Goal: Transaction & Acquisition: Register for event/course

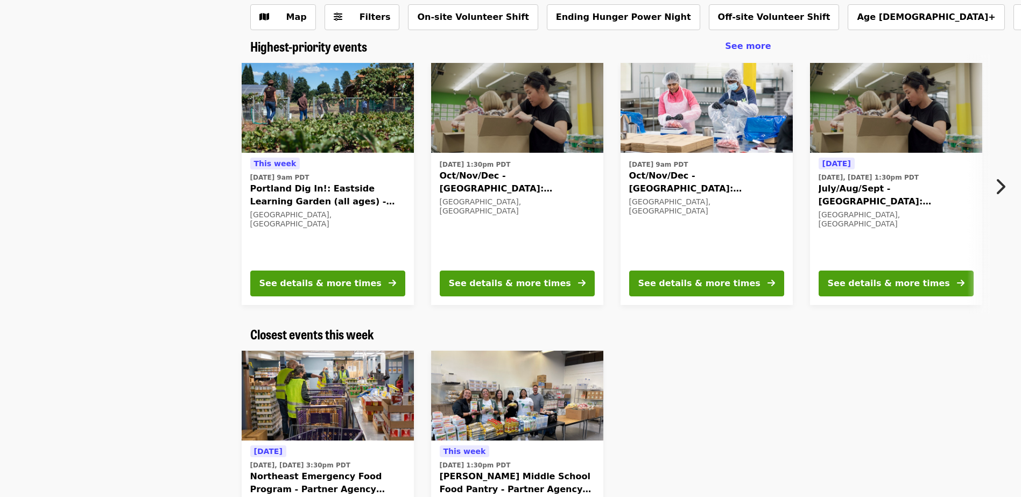
scroll to position [108, 0]
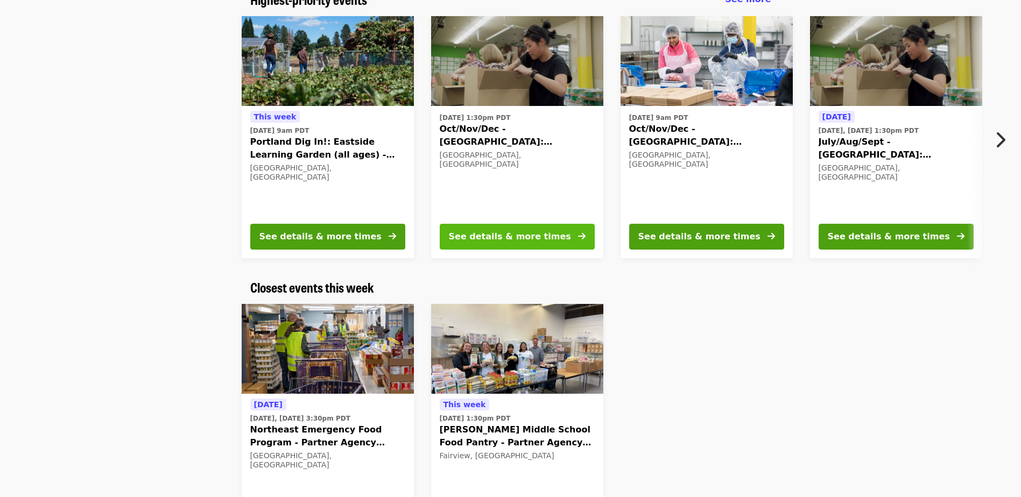
click at [466, 242] on div "See details & more times" at bounding box center [510, 236] width 122 height 13
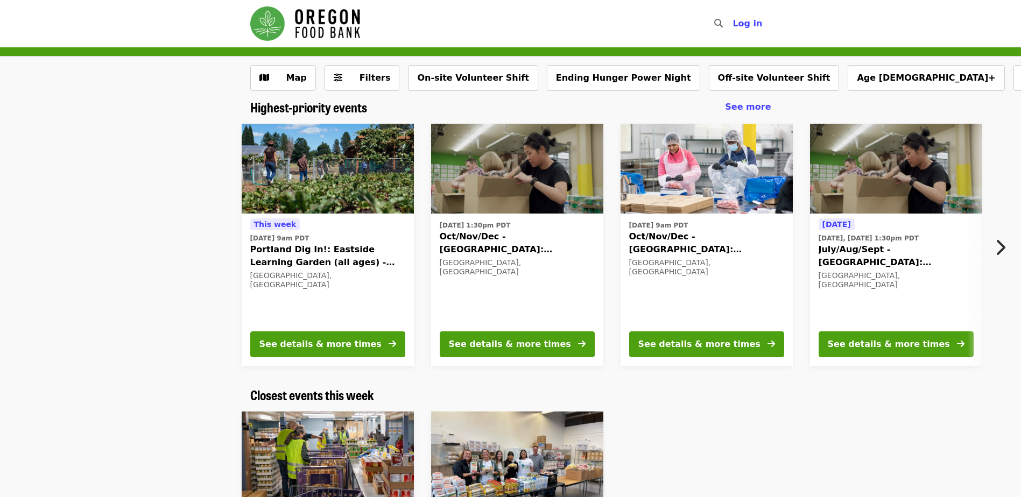
click at [999, 247] on icon "chevron-right icon" at bounding box center [1000, 247] width 11 height 20
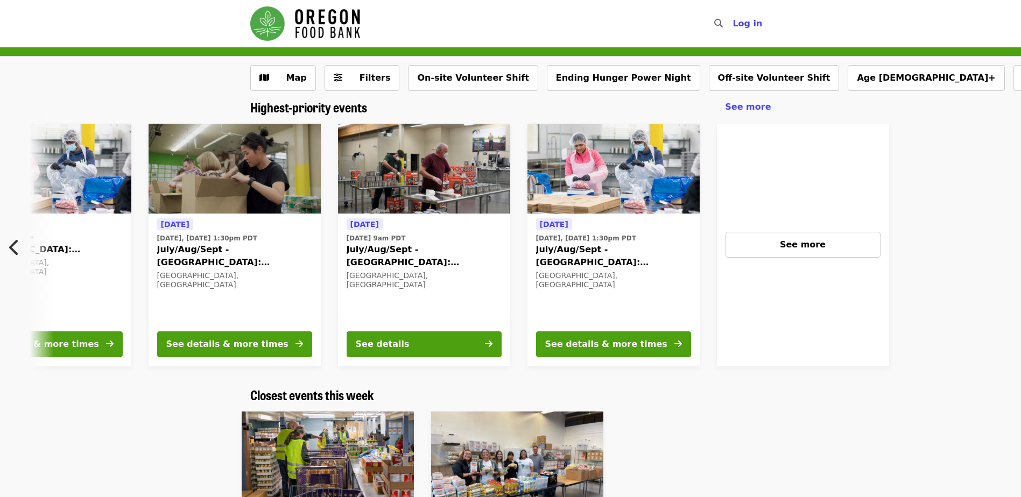
scroll to position [0, 769]
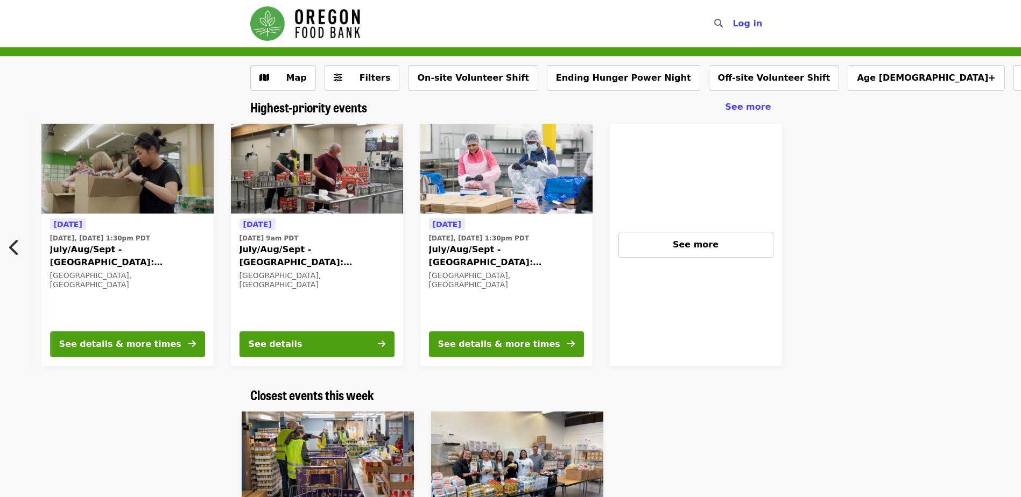
click at [12, 248] on icon "chevron-left icon" at bounding box center [14, 247] width 11 height 20
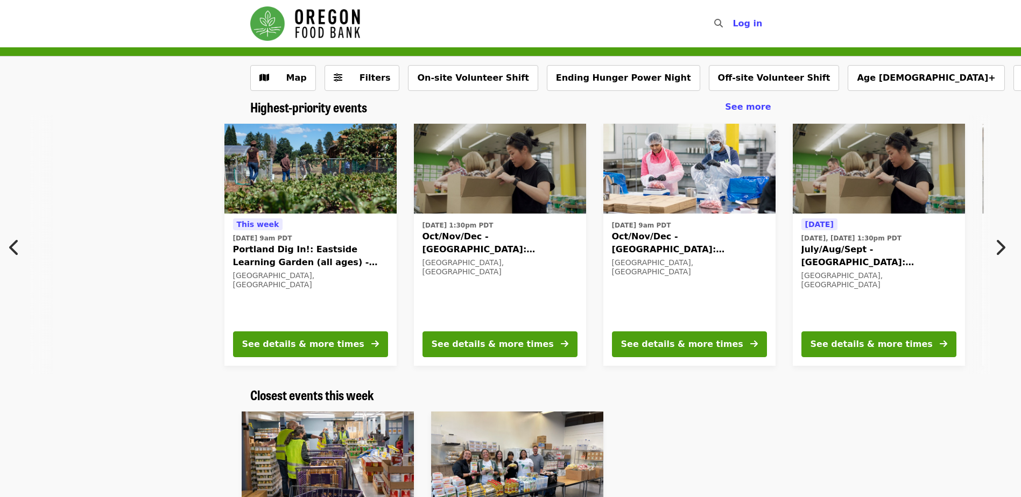
scroll to position [0, 11]
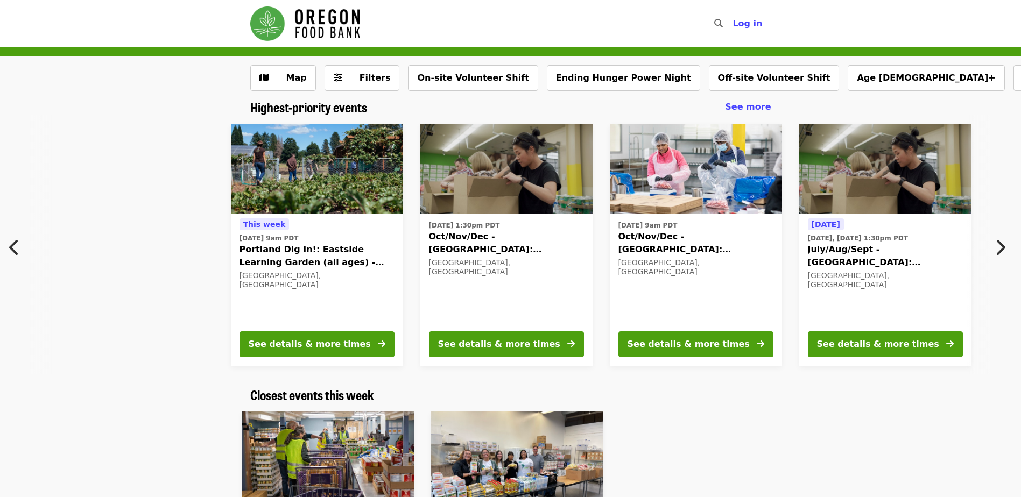
click at [497, 234] on span "Oct/Nov/Dec - [GEOGRAPHIC_DATA]: Repack/Sort (age [DEMOGRAPHIC_DATA]+)" at bounding box center [506, 243] width 155 height 26
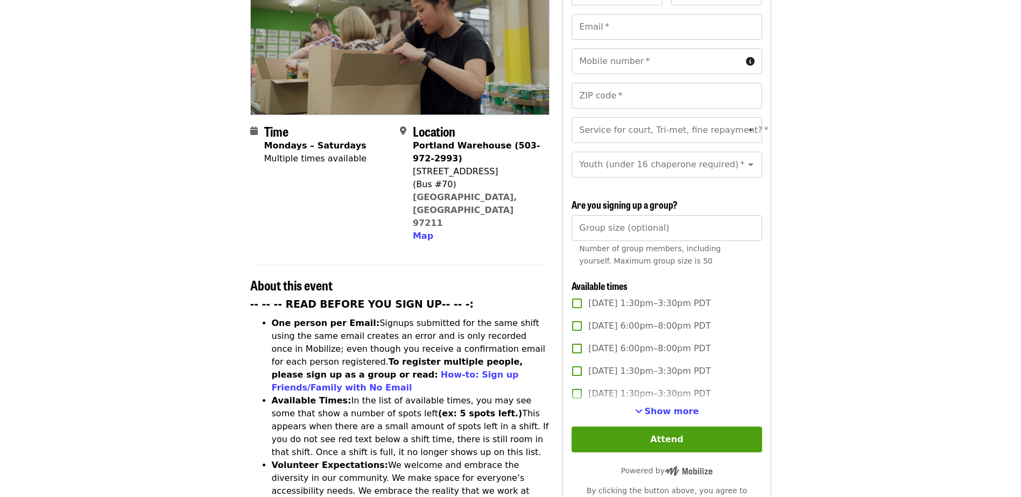
scroll to position [269, 0]
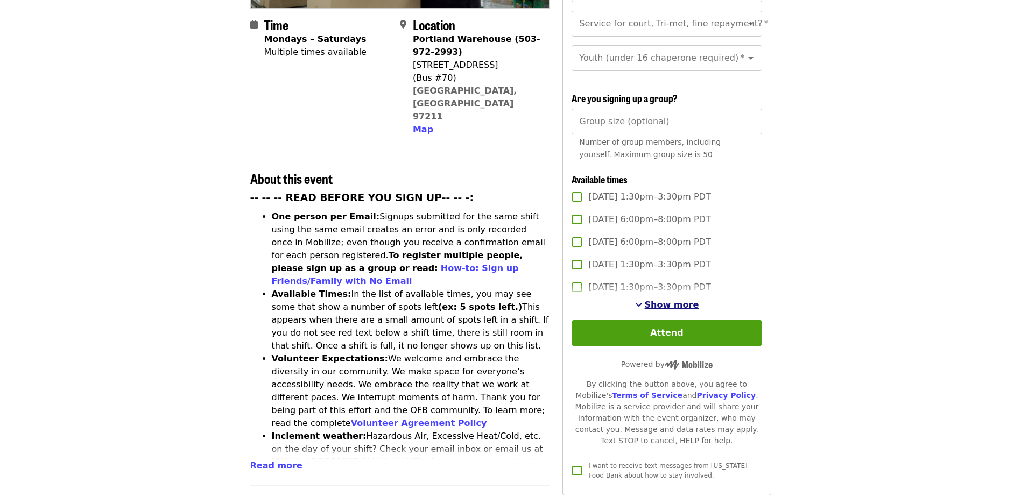
click at [665, 301] on span "Show more" at bounding box center [672, 305] width 54 height 10
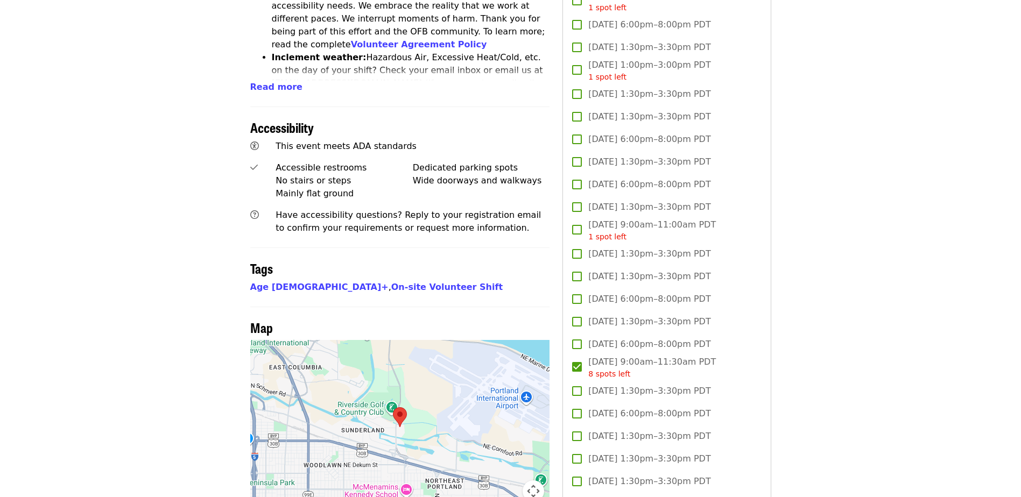
scroll to position [754, 0]
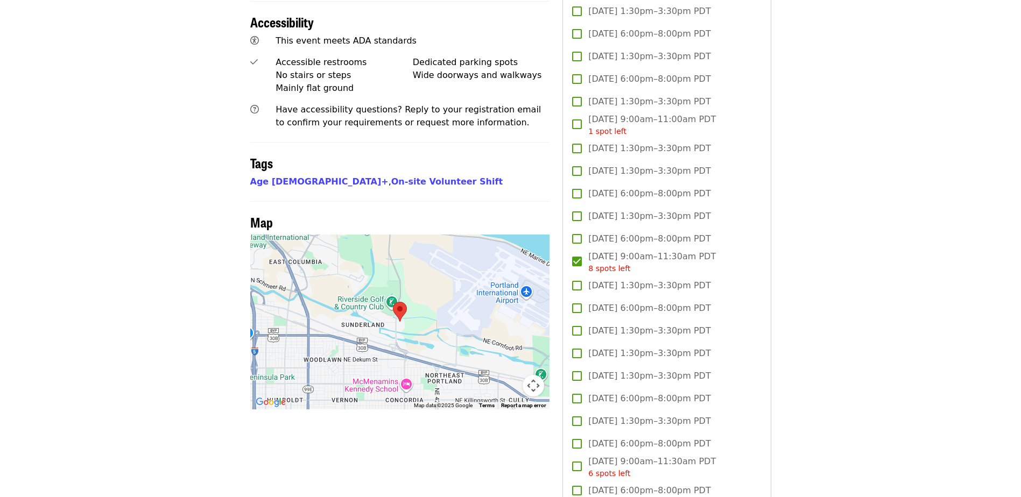
click at [599, 254] on span "Thu, Oct 23, 9:00am–11:30am PDT 8 spots left" at bounding box center [652, 262] width 128 height 24
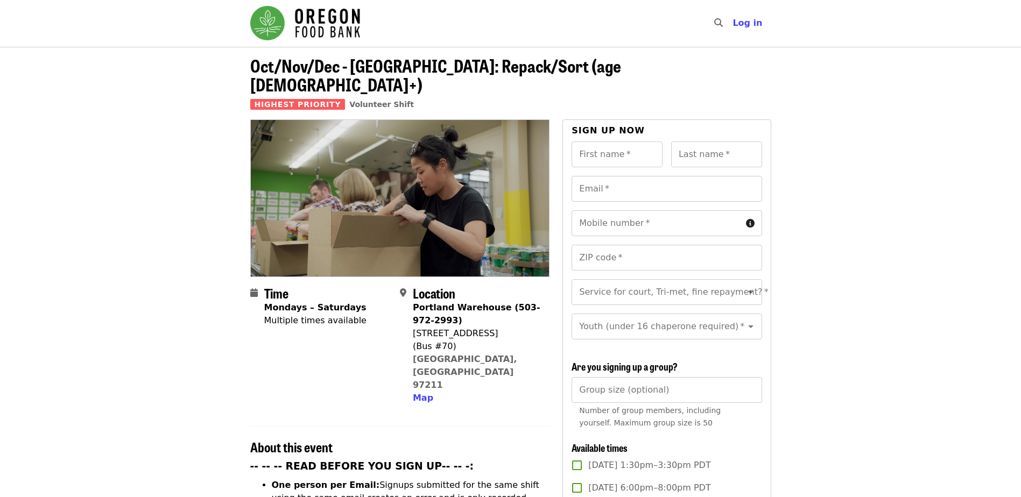
scroll to position [0, 0]
click at [642, 142] on input "First name   *" at bounding box center [617, 155] width 91 height 26
click at [614, 142] on div "First name   * First name *" at bounding box center [617, 155] width 91 height 26
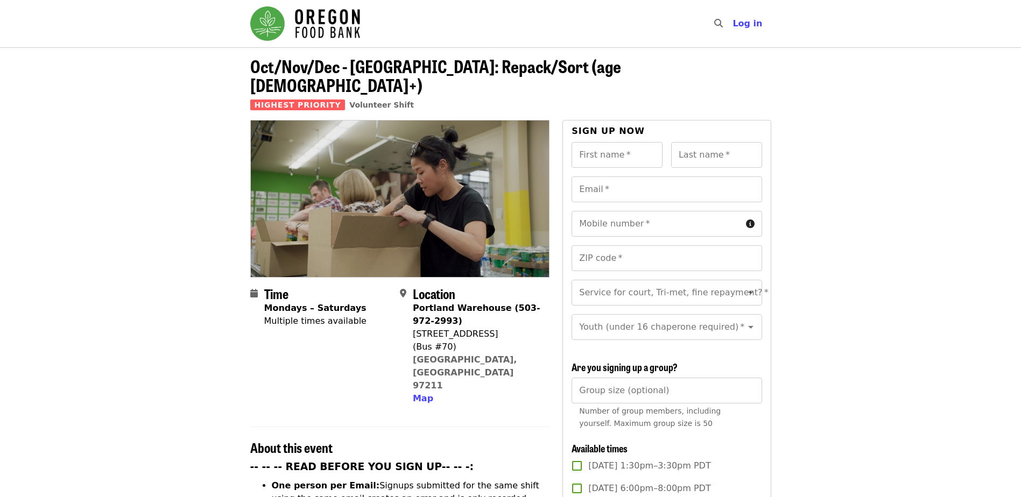
click at [606, 386] on div "Group size (optional) Group size (optional) Number of group members, including …" at bounding box center [667, 406] width 190 height 57
type input "*"
click at [595, 386] on input "Group size (optional)" at bounding box center [667, 391] width 190 height 26
type input "*"
drag, startPoint x: 608, startPoint y: 111, endPoint x: 606, endPoint y: 117, distance: 7.0
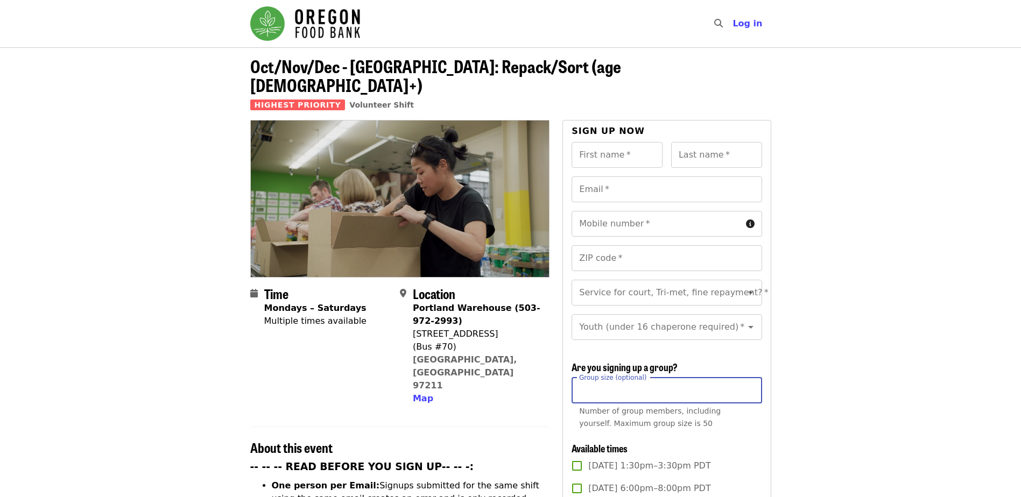
click at [608, 126] on span "Sign up now" at bounding box center [608, 131] width 73 height 10
click at [605, 142] on div "First name   * First name *" at bounding box center [617, 155] width 91 height 26
click at [586, 142] on input "First name   *" at bounding box center [617, 155] width 91 height 26
type input "*****"
type input "******"
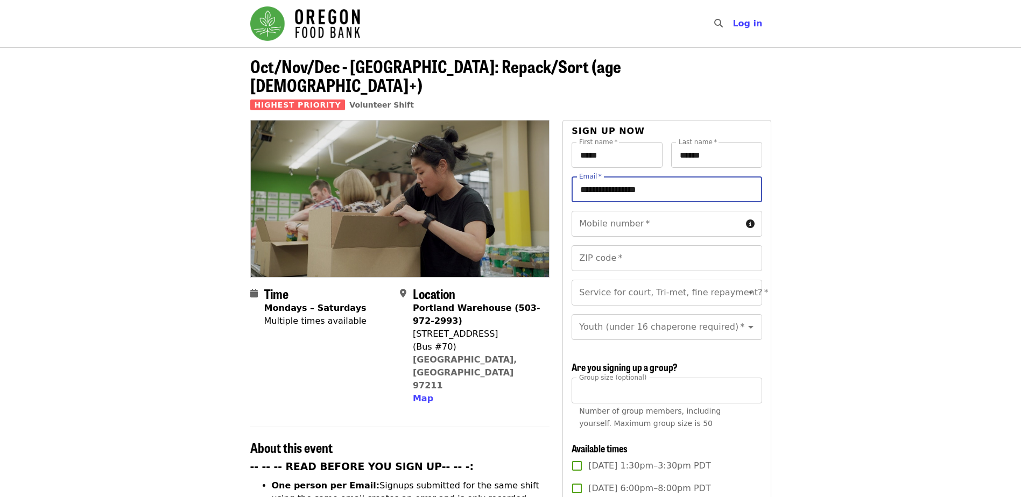
type input "**********"
drag, startPoint x: 579, startPoint y: 241, endPoint x: 587, endPoint y: 280, distance: 40.1
click at [579, 245] on input "ZIP code   *" at bounding box center [667, 258] width 190 height 26
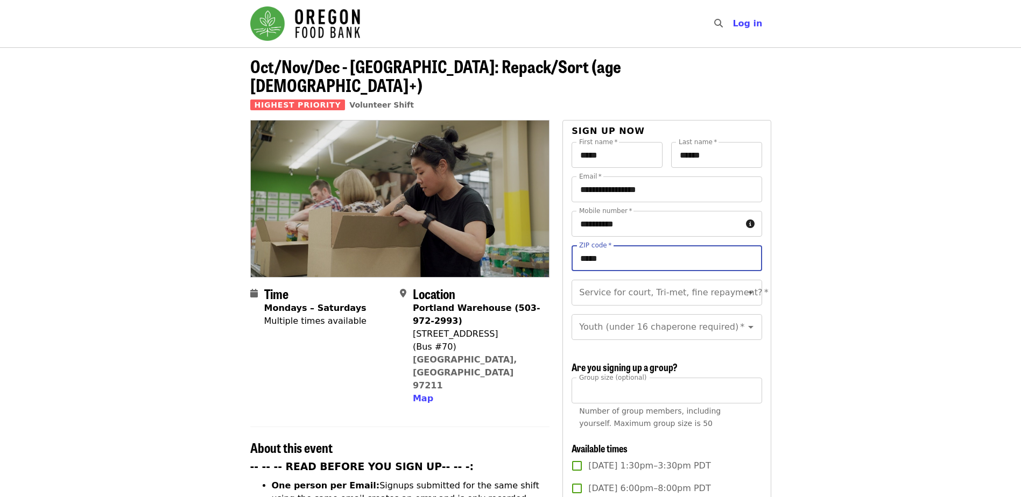
type input "*****"
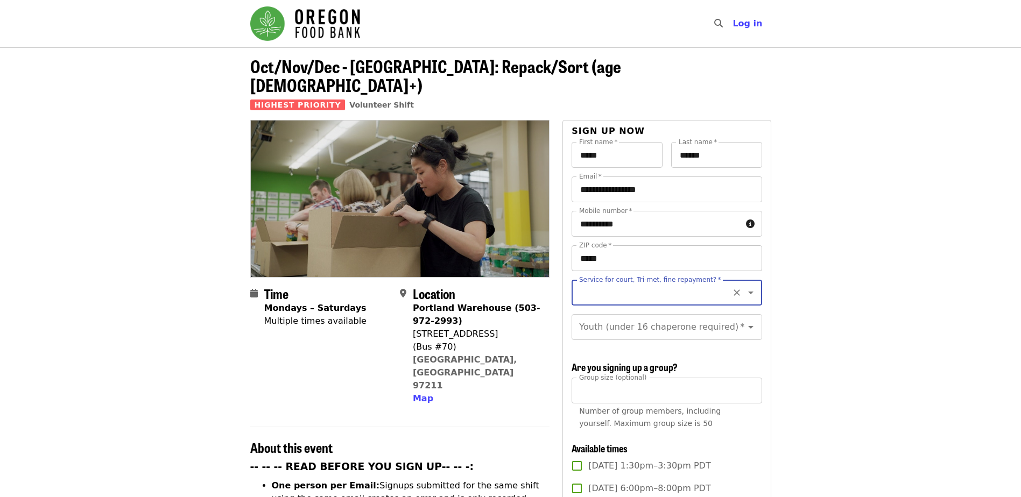
click at [644, 245] on input "*****" at bounding box center [667, 258] width 190 height 26
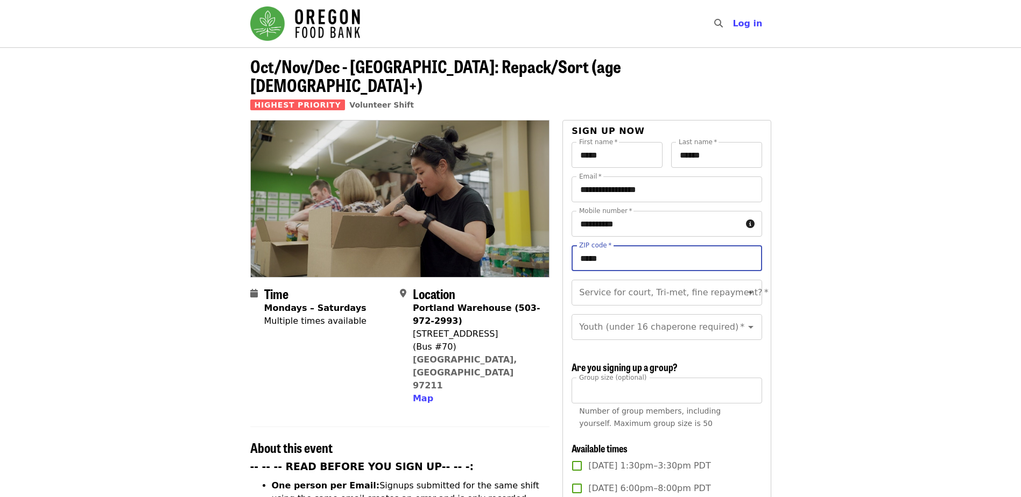
click at [630, 314] on div "Youth (under 16 chaperone required)   * Youth (under 16 chaperone required) *" at bounding box center [667, 327] width 190 height 26
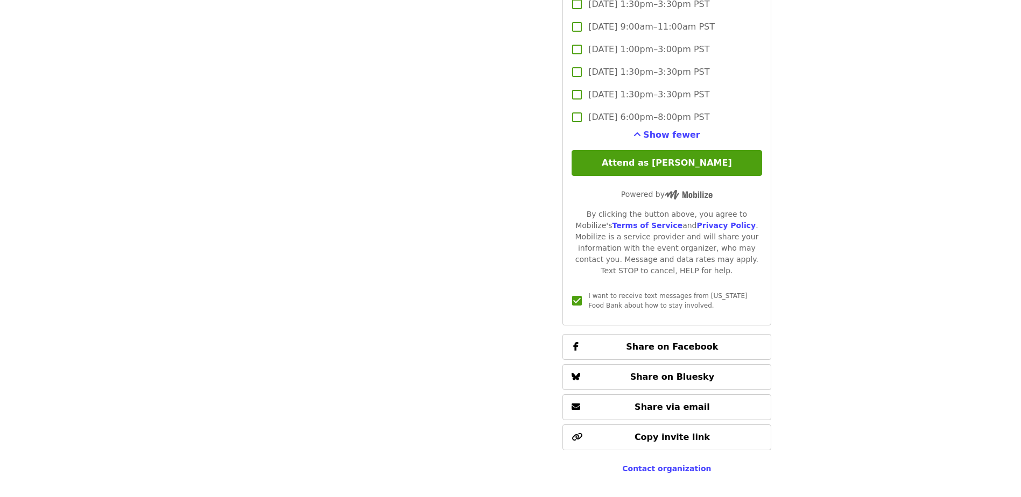
scroll to position [2658, 0]
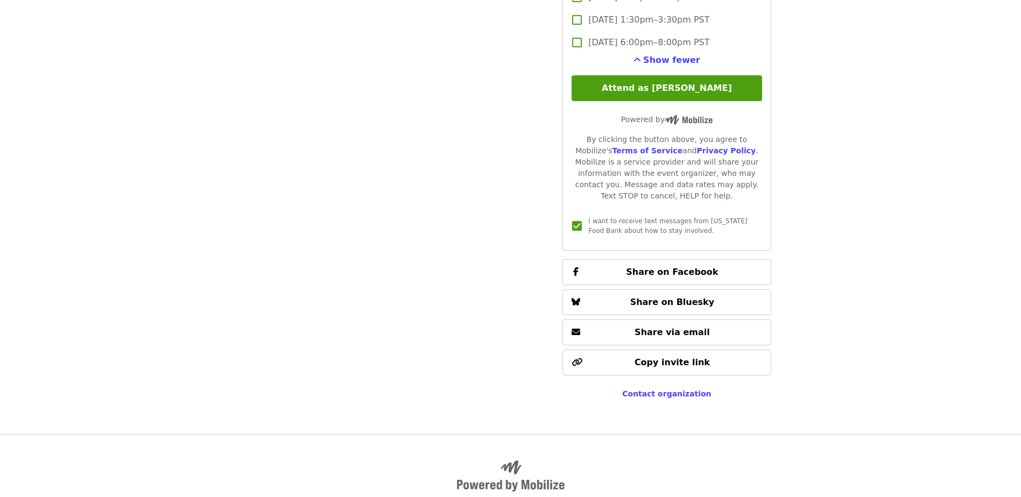
click at [620, 88] on button "Attend as [PERSON_NAME]" at bounding box center [667, 88] width 190 height 26
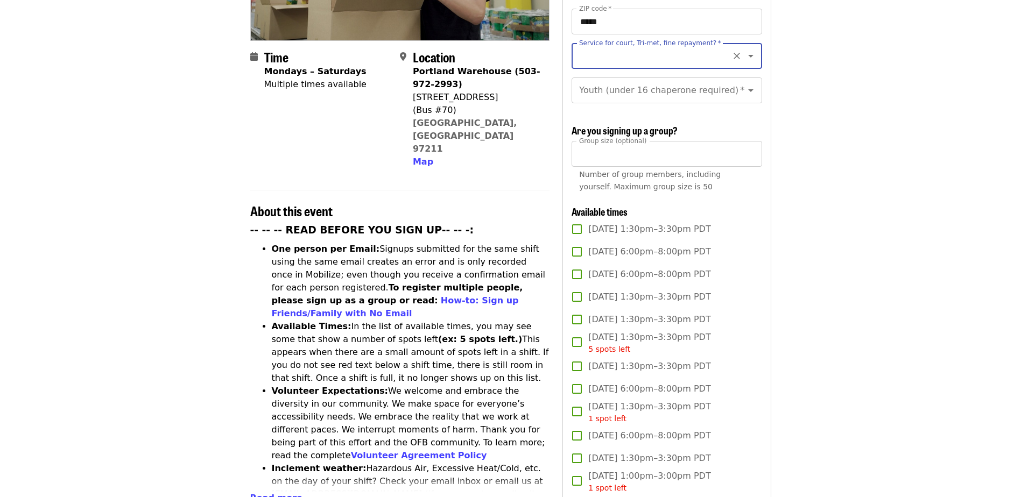
scroll to position [210, 0]
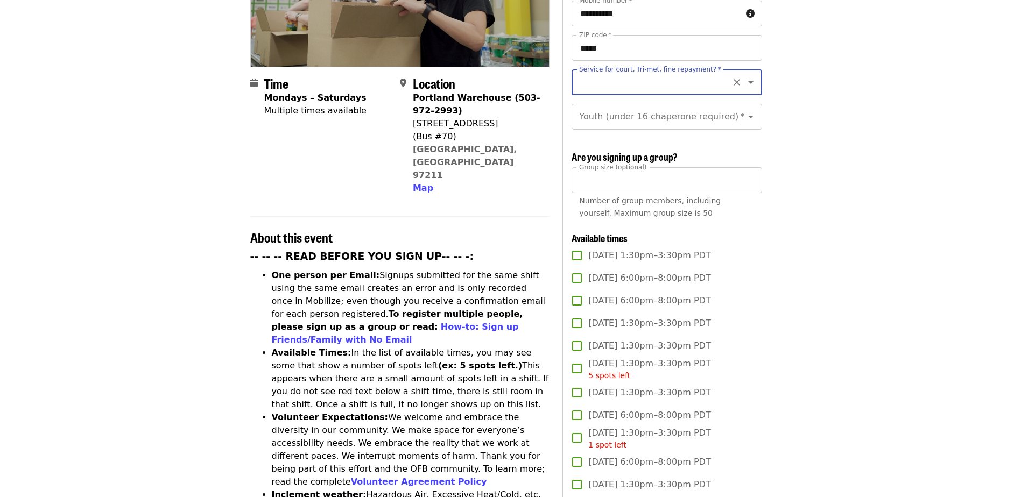
click at [744, 76] on icon "Open" at bounding box center [750, 82] width 13 height 13
click at [586, 90] on li "No" at bounding box center [663, 92] width 182 height 19
type input "**"
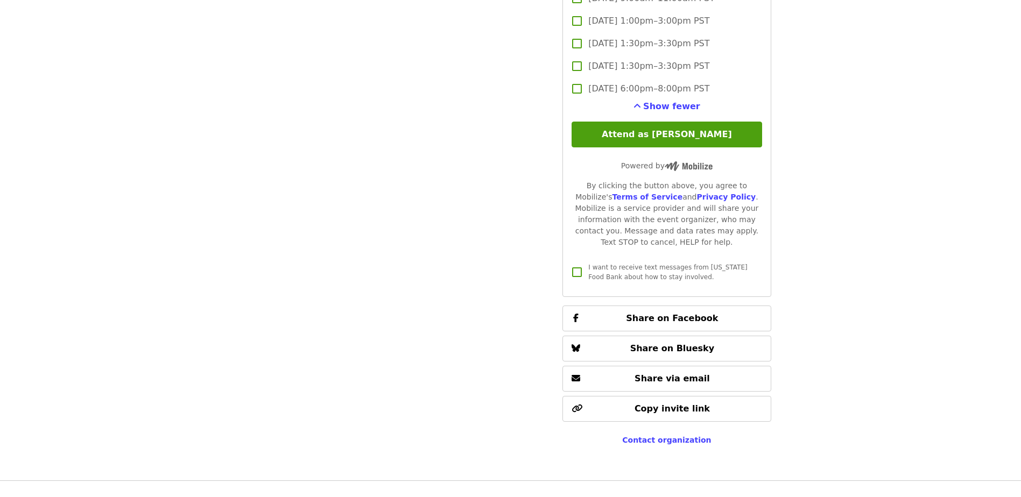
scroll to position [2603, 0]
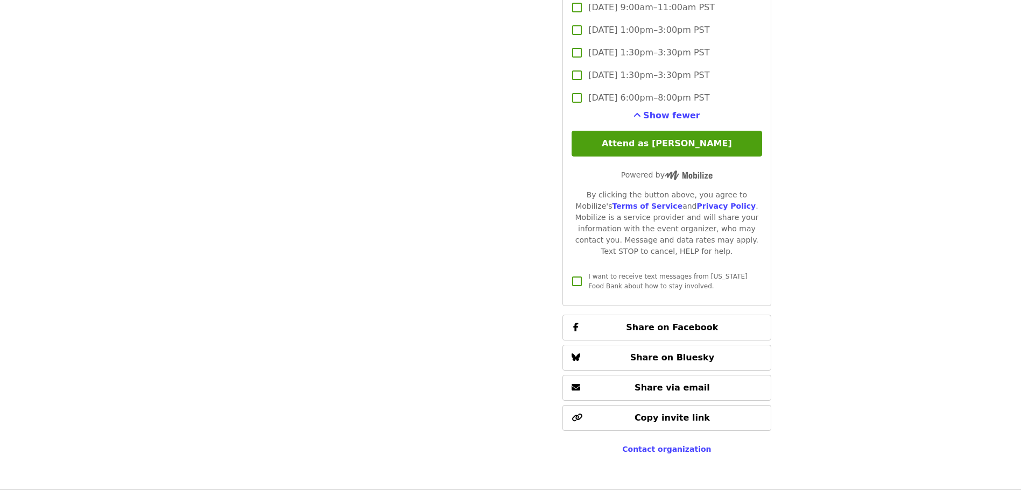
click at [685, 138] on button "Attend as [PERSON_NAME]" at bounding box center [667, 144] width 190 height 26
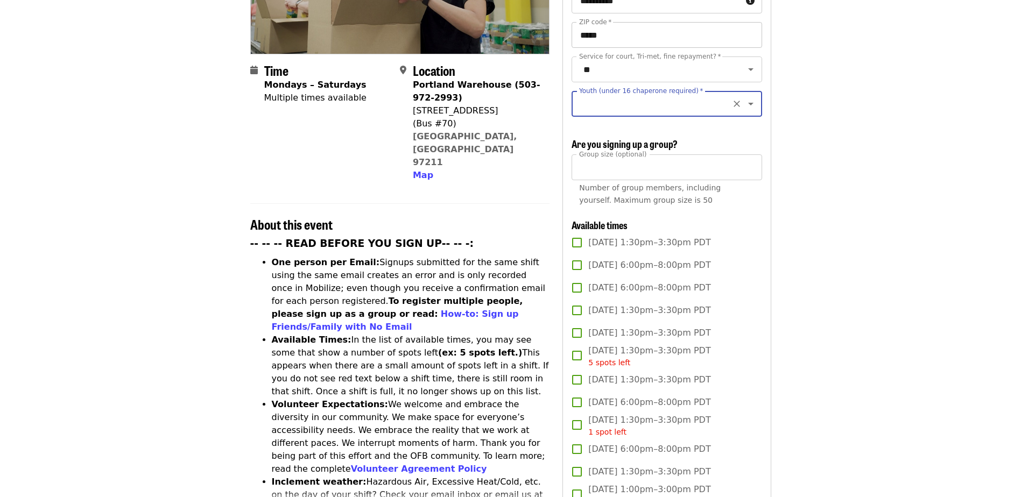
scroll to position [0, 0]
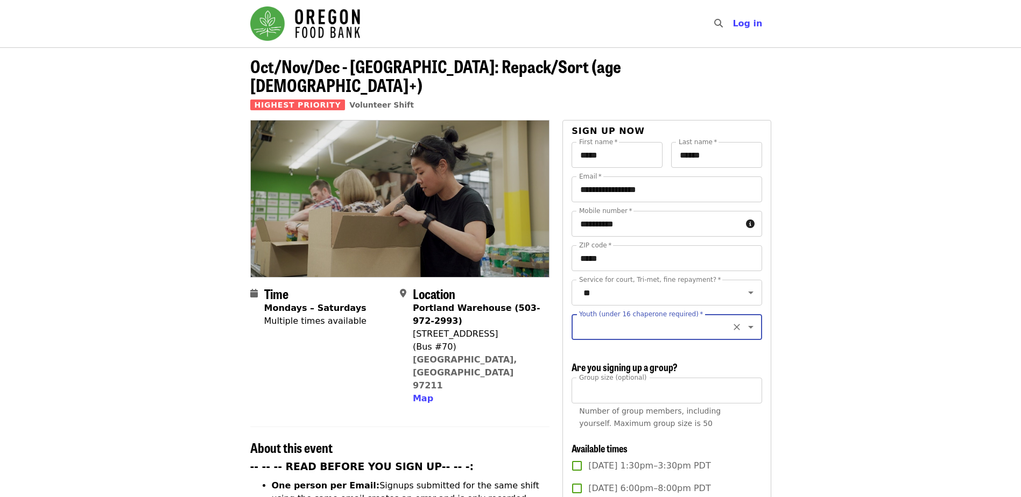
click at [609, 317] on input "Youth (under 16 chaperone required)   *" at bounding box center [653, 327] width 146 height 20
click at [744, 321] on icon "Close" at bounding box center [750, 327] width 13 height 13
drag, startPoint x: 713, startPoint y: 314, endPoint x: 721, endPoint y: 315, distance: 7.6
click at [721, 315] on div "Youth (under 16 chaperone required) *" at bounding box center [667, 327] width 190 height 26
click at [731, 322] on icon "Clear" at bounding box center [736, 327] width 11 height 11
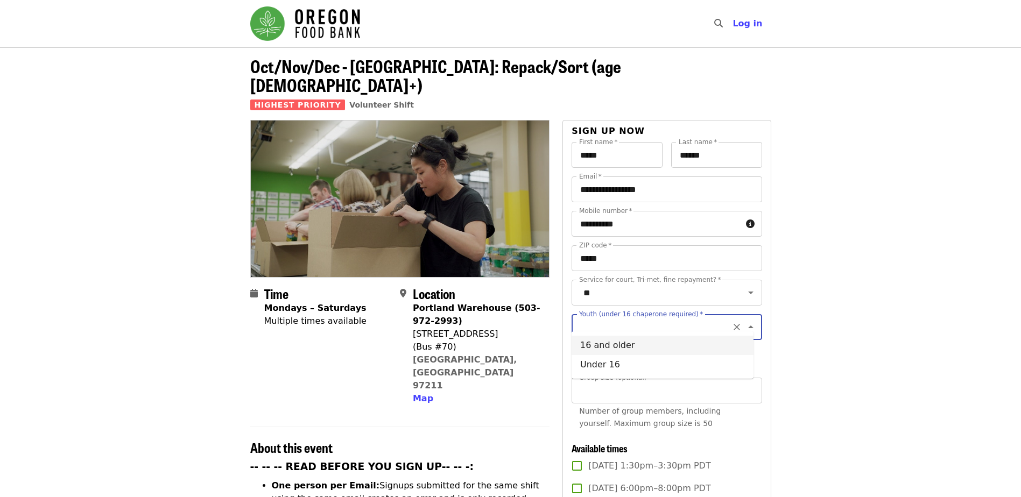
click at [710, 319] on input "Youth (under 16 chaperone required)   *" at bounding box center [653, 327] width 146 height 20
click at [744, 321] on icon "Open" at bounding box center [750, 327] width 13 height 13
click at [724, 341] on li "16 and older" at bounding box center [663, 345] width 182 height 19
type input "**********"
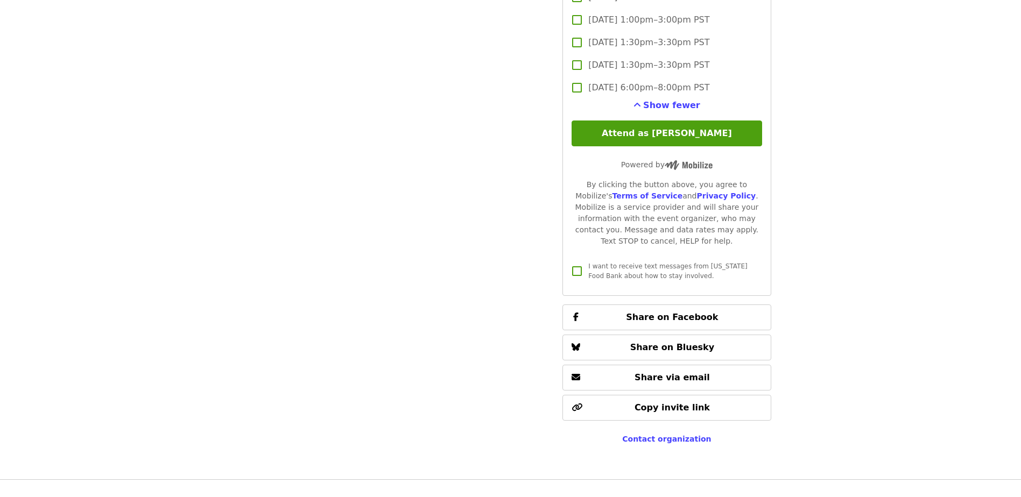
scroll to position [2612, 0]
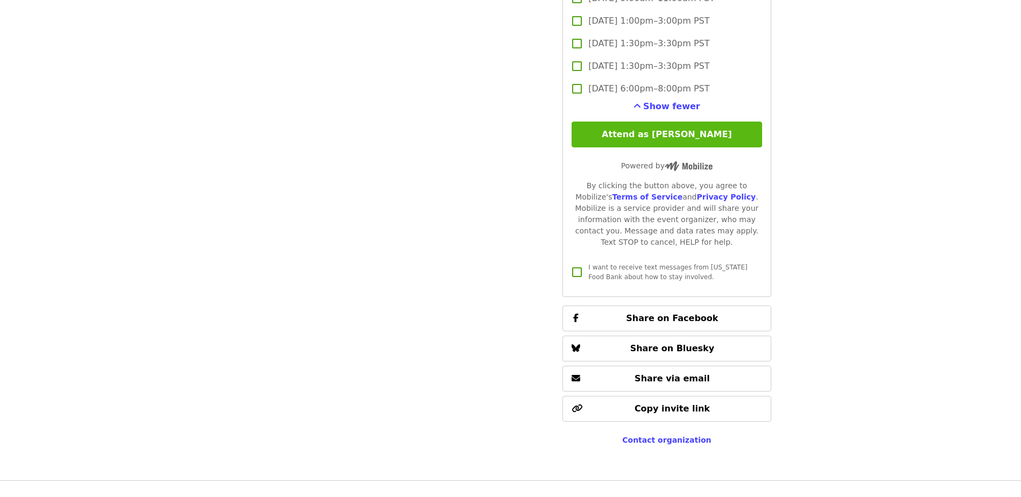
click at [617, 130] on button "Attend as [PERSON_NAME]" at bounding box center [667, 135] width 190 height 26
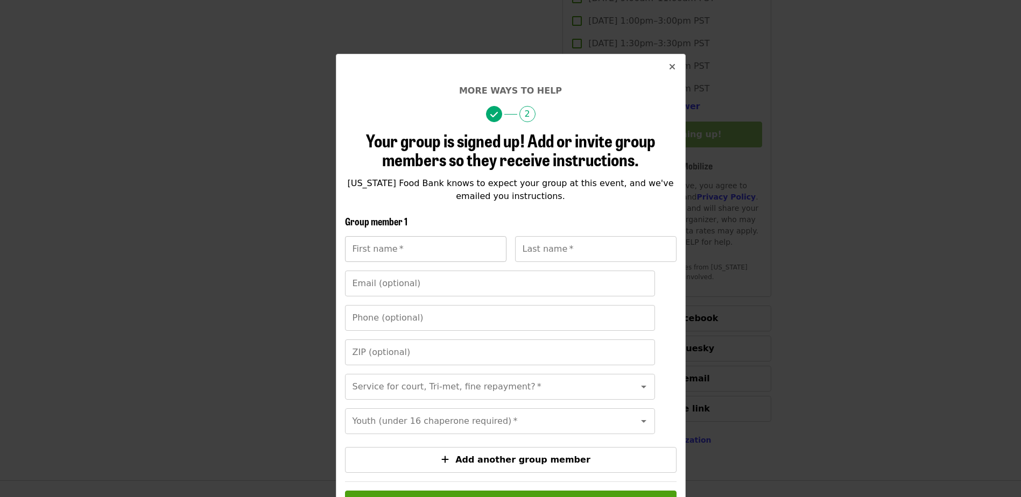
click at [401, 252] on input "First name   *" at bounding box center [425, 249] width 161 height 26
type input "*****"
type input "******"
type input "**********"
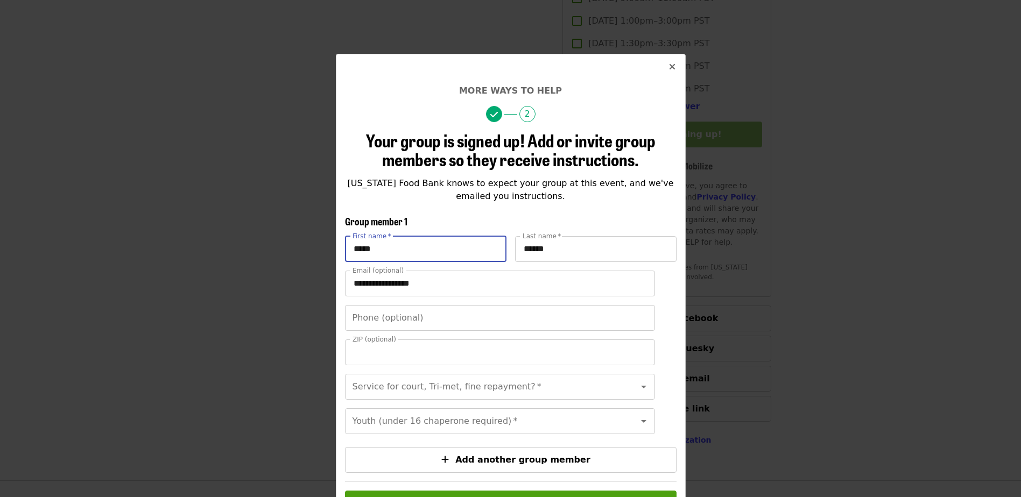
type input "*****"
click at [624, 387] on icon "Clear" at bounding box center [629, 387] width 11 height 11
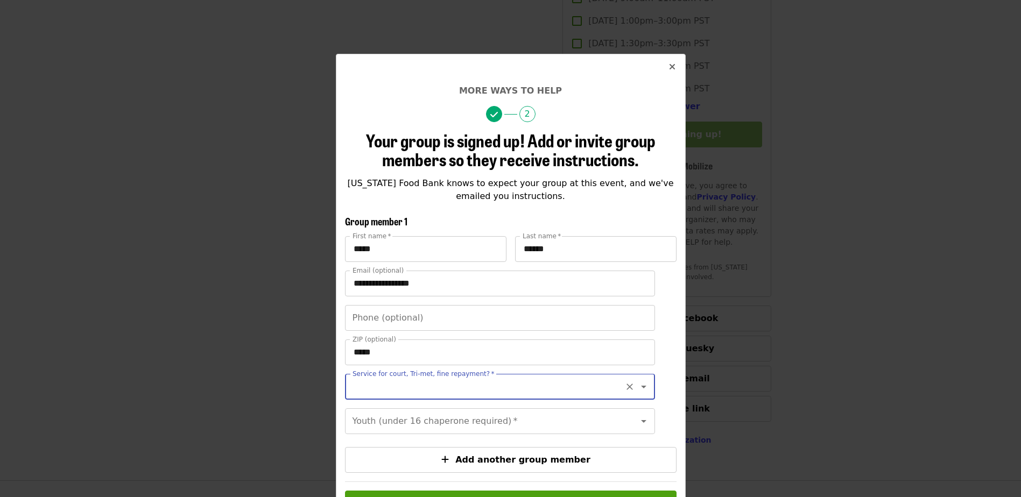
click at [637, 389] on icon "Open" at bounding box center [643, 387] width 13 height 13
click at [367, 413] on li "No" at bounding box center [491, 415] width 302 height 19
type input "**"
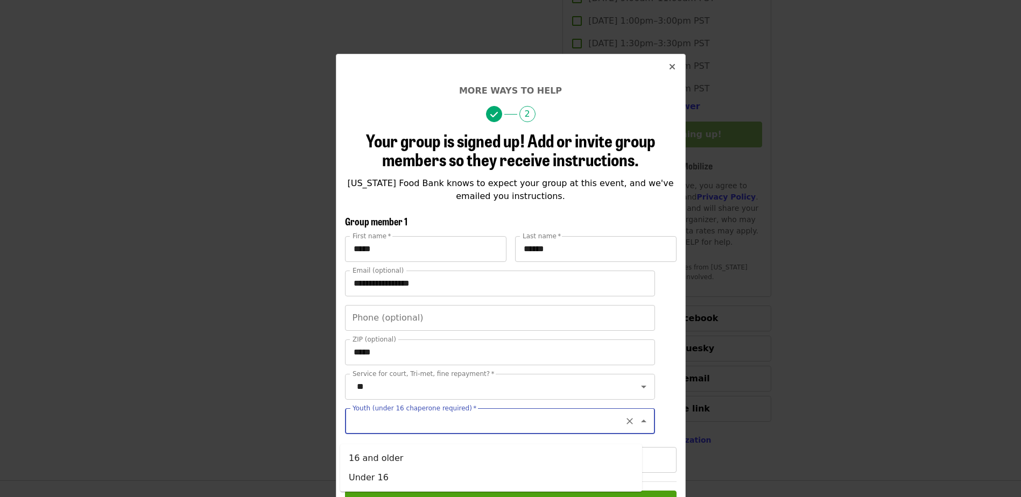
click at [408, 430] on input "Youth (under 16 chaperone required)   *" at bounding box center [487, 421] width 266 height 20
click at [637, 428] on icon "Close" at bounding box center [643, 421] width 13 height 13
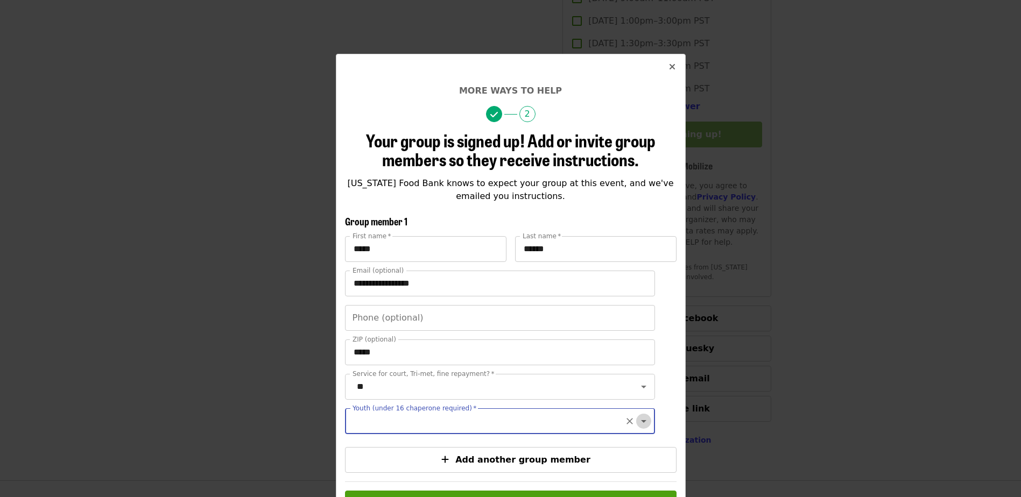
click at [637, 428] on icon "Open" at bounding box center [643, 421] width 13 height 13
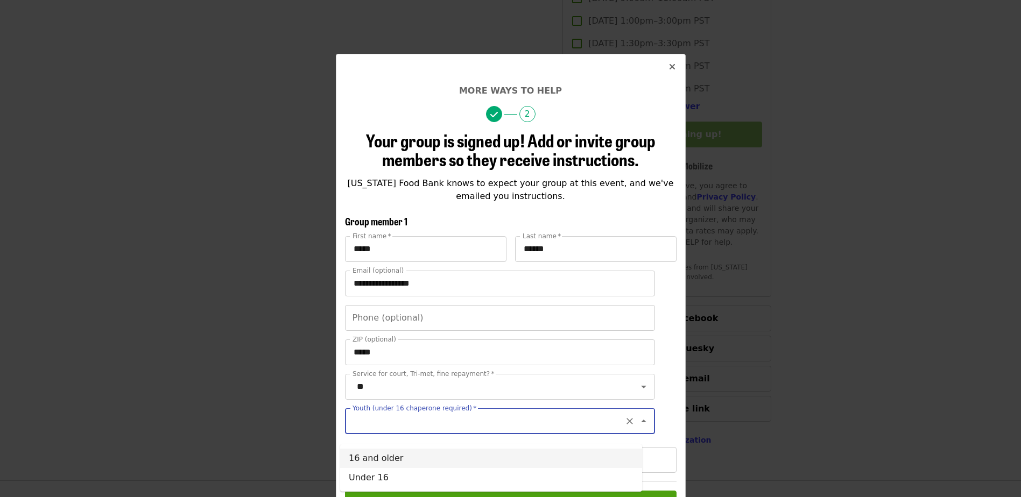
click at [385, 453] on li "16 and older" at bounding box center [491, 458] width 302 height 19
type input "**********"
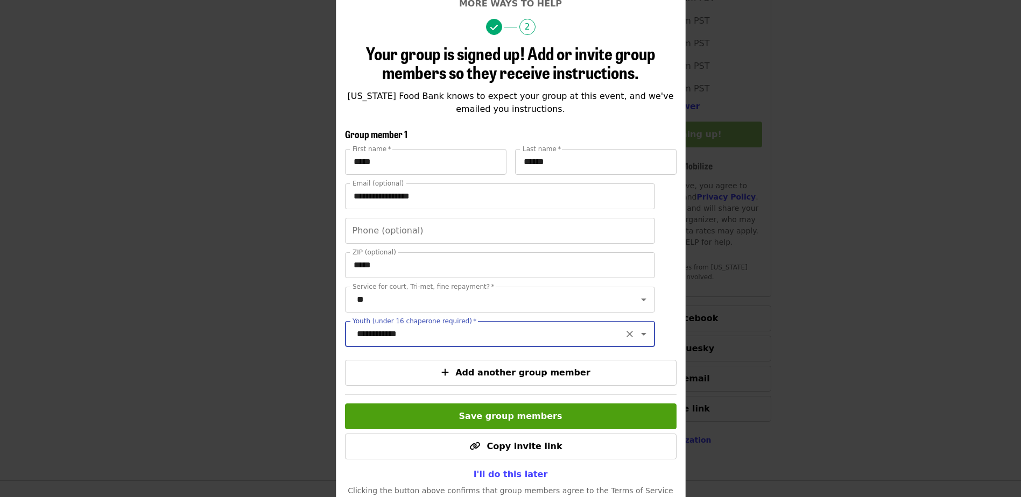
scroll to position [145, 0]
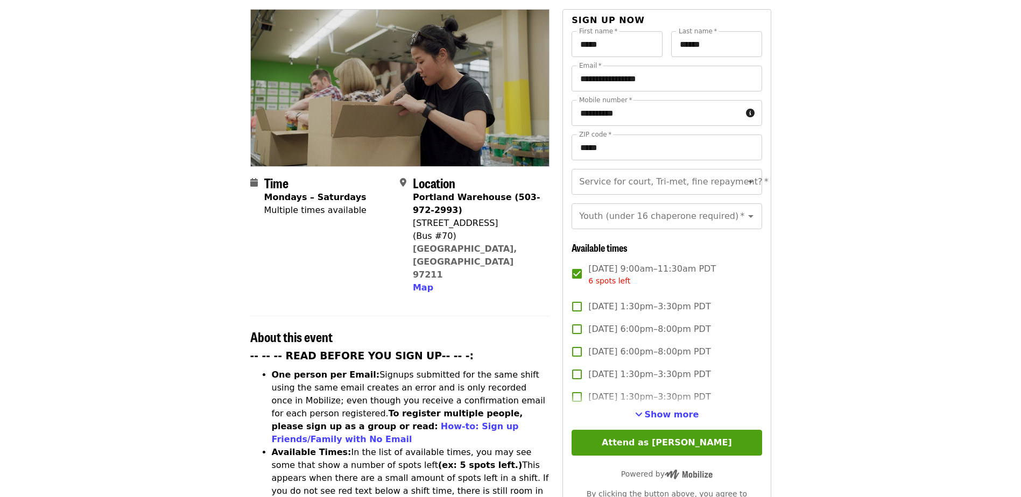
scroll to position [269, 0]
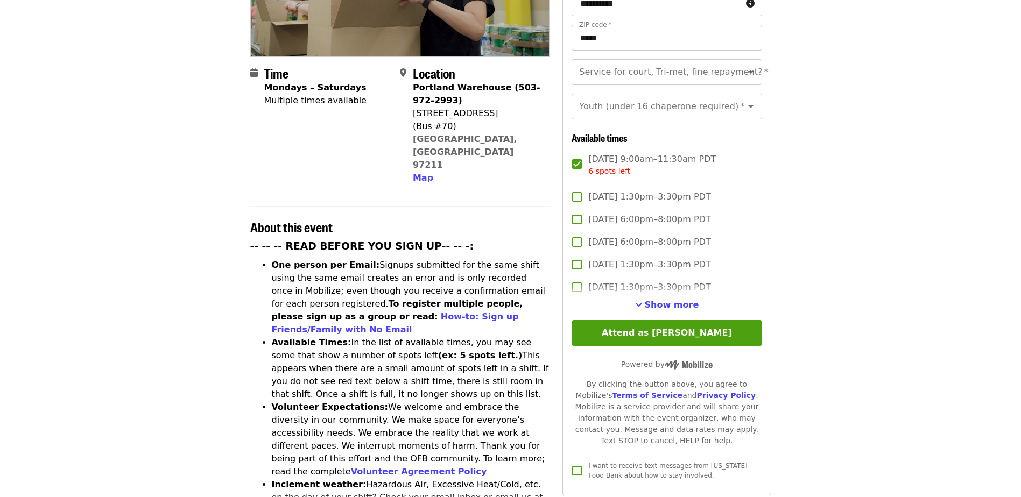
click at [972, 277] on article "😄 [PERSON_NAME]'s group is attending this event [DATE][DATE] 9:00am PDT. Let th…" at bounding box center [510, 373] width 1021 height 1190
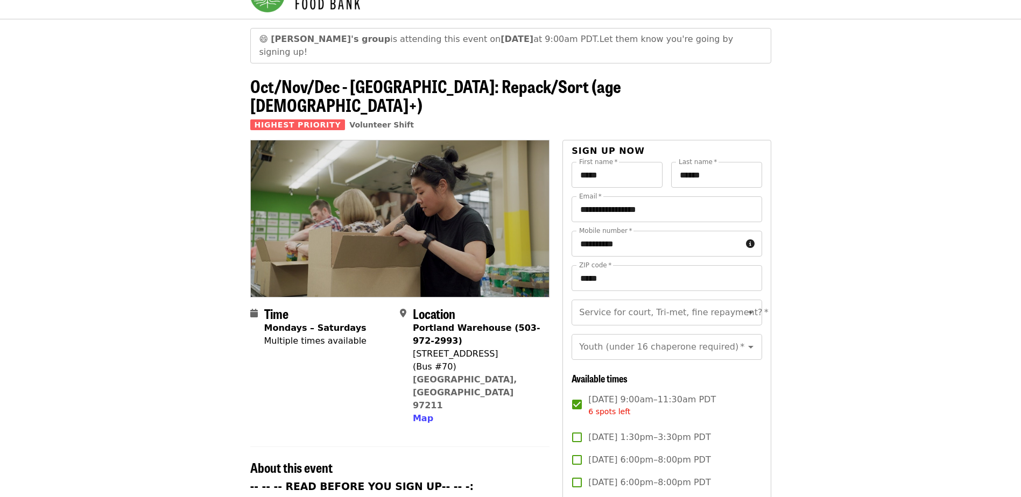
scroll to position [0, 0]
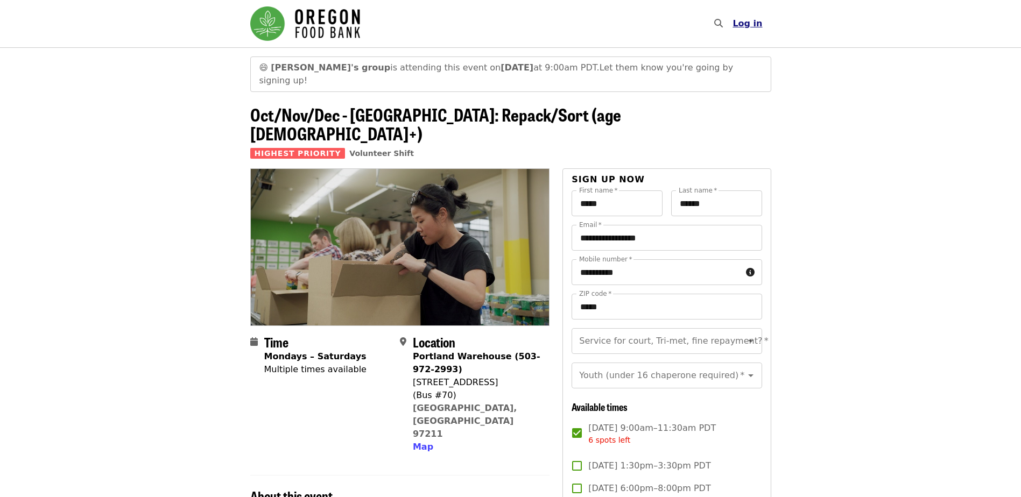
click at [752, 27] on span "Log in" at bounding box center [748, 23] width 30 height 10
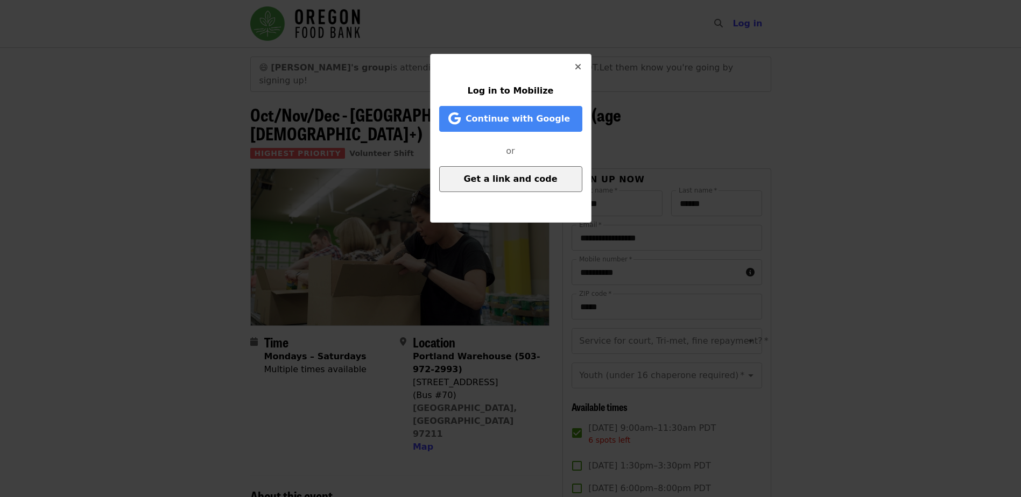
click at [508, 185] on button "Get a link and code" at bounding box center [510, 179] width 143 height 26
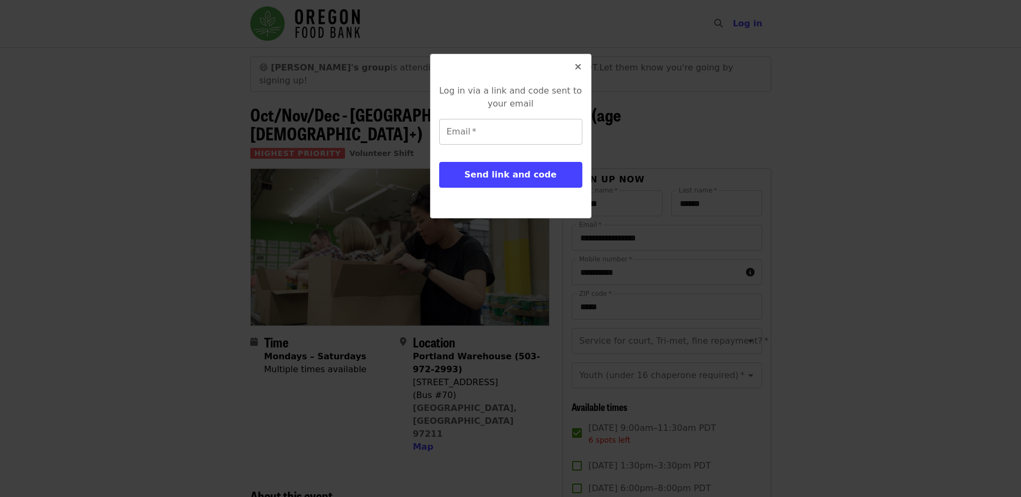
click at [484, 131] on input "Email   *" at bounding box center [510, 132] width 143 height 26
type input "**********"
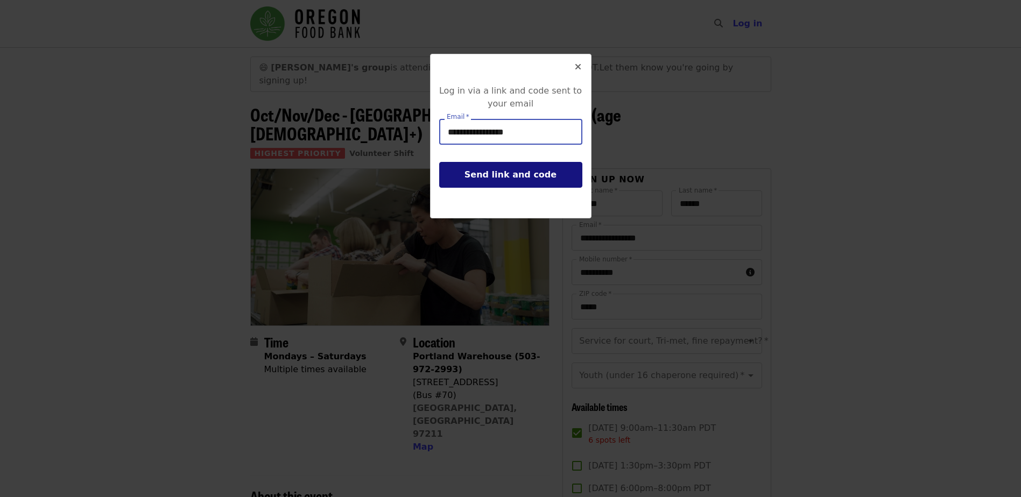
click at [489, 174] on span "Send link and code" at bounding box center [510, 175] width 92 height 10
